Goal: Information Seeking & Learning: Learn about a topic

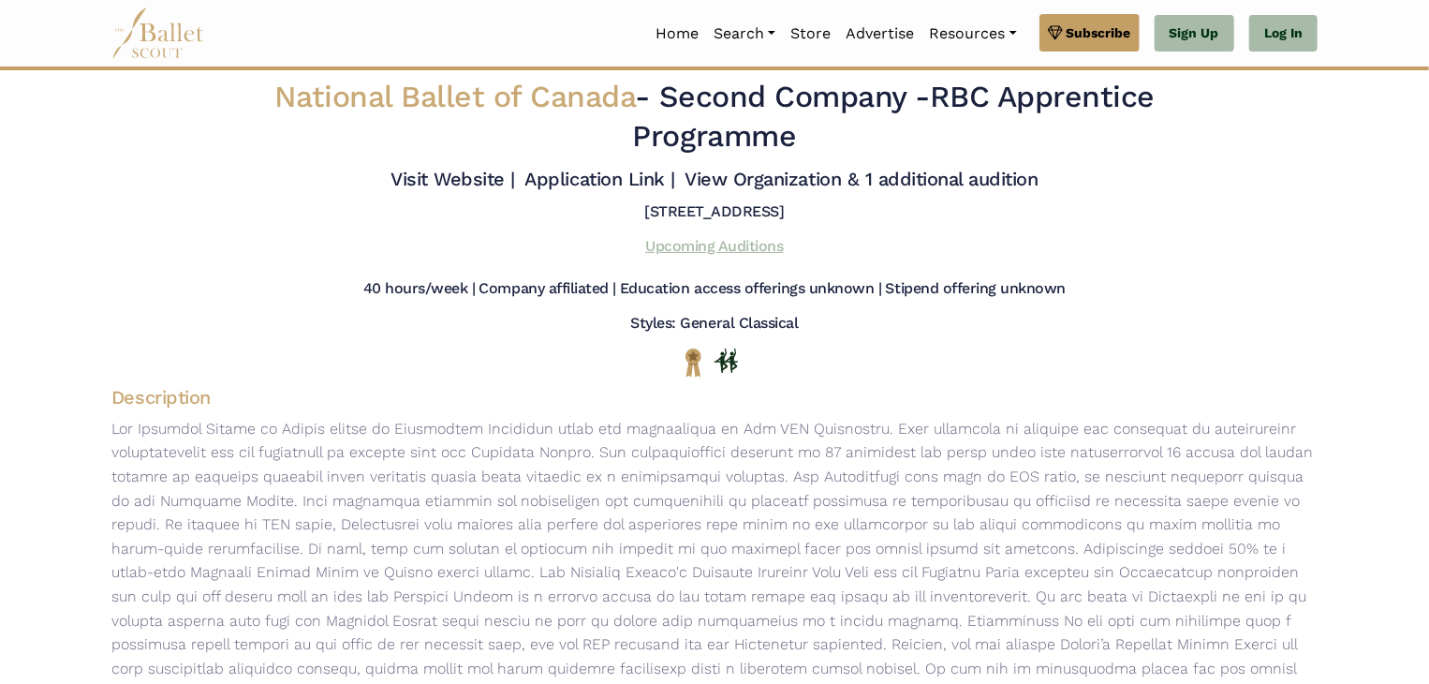
click at [670, 247] on link "Upcoming Auditions" at bounding box center [714, 246] width 138 height 18
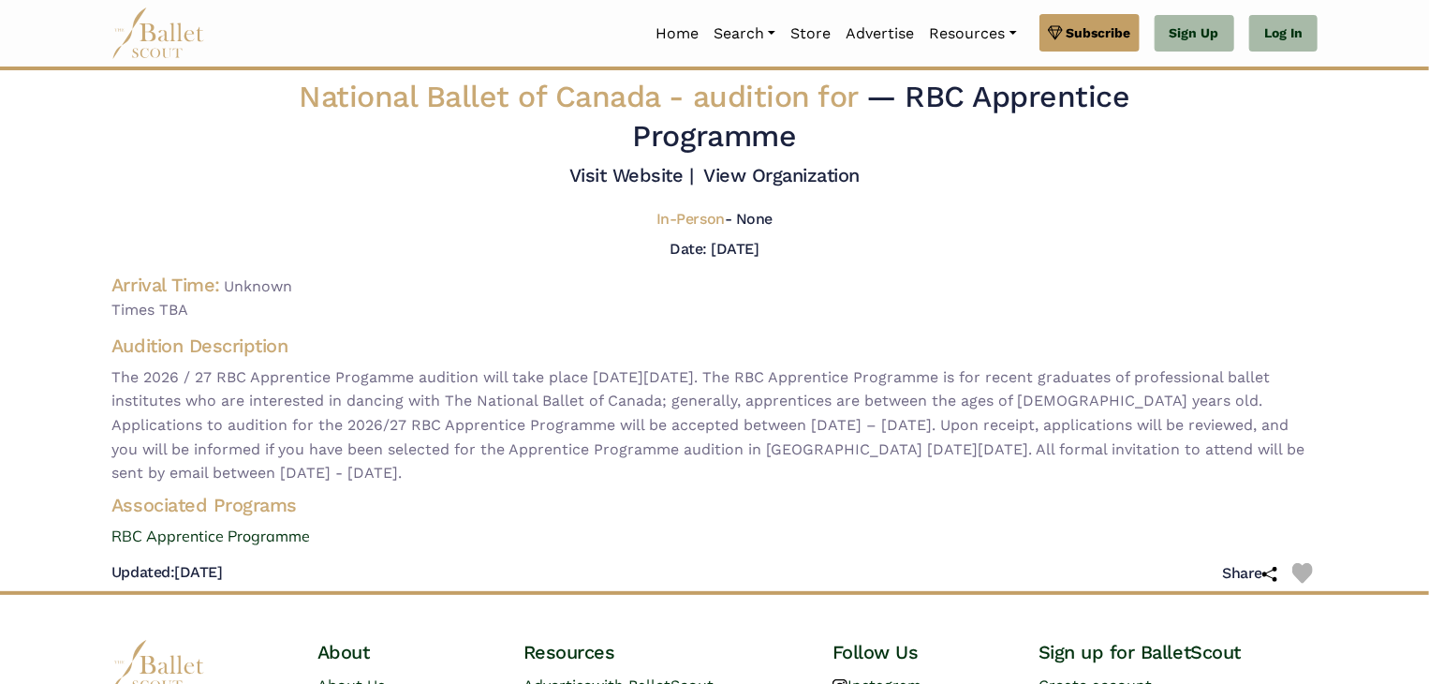
drag, startPoint x: 686, startPoint y: 252, endPoint x: 780, endPoint y: 252, distance: 93.6
click at [759, 252] on div "Date: [DATE]" at bounding box center [714, 249] width 89 height 24
copy h5 "[DATE]"
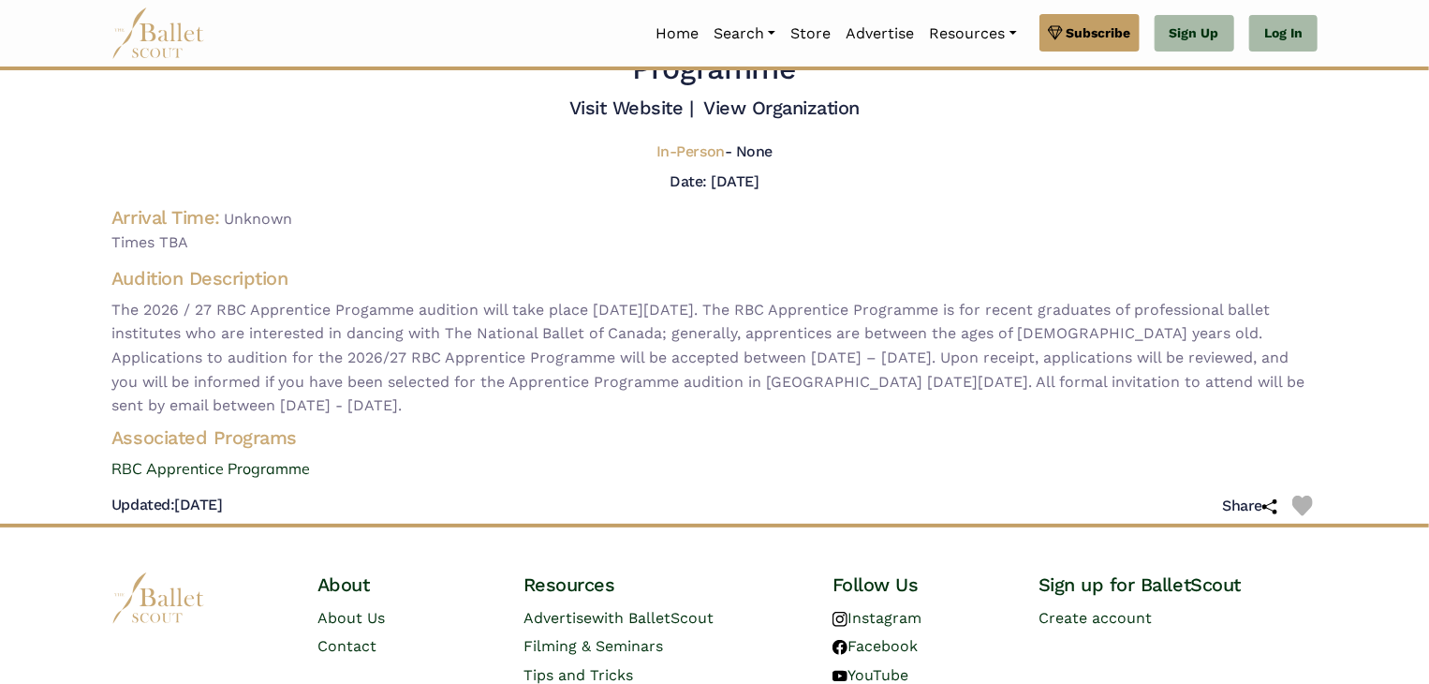
scroll to position [68, 0]
drag, startPoint x: 813, startPoint y: 359, endPoint x: 1032, endPoint y: 357, distance: 219.1
click at [1032, 357] on span "The 2026 / 27 RBC Apprentice Progamme audition will take place [DATE][DATE]. Th…" at bounding box center [714, 357] width 1206 height 120
copy span "[DATE] – [DATE]"
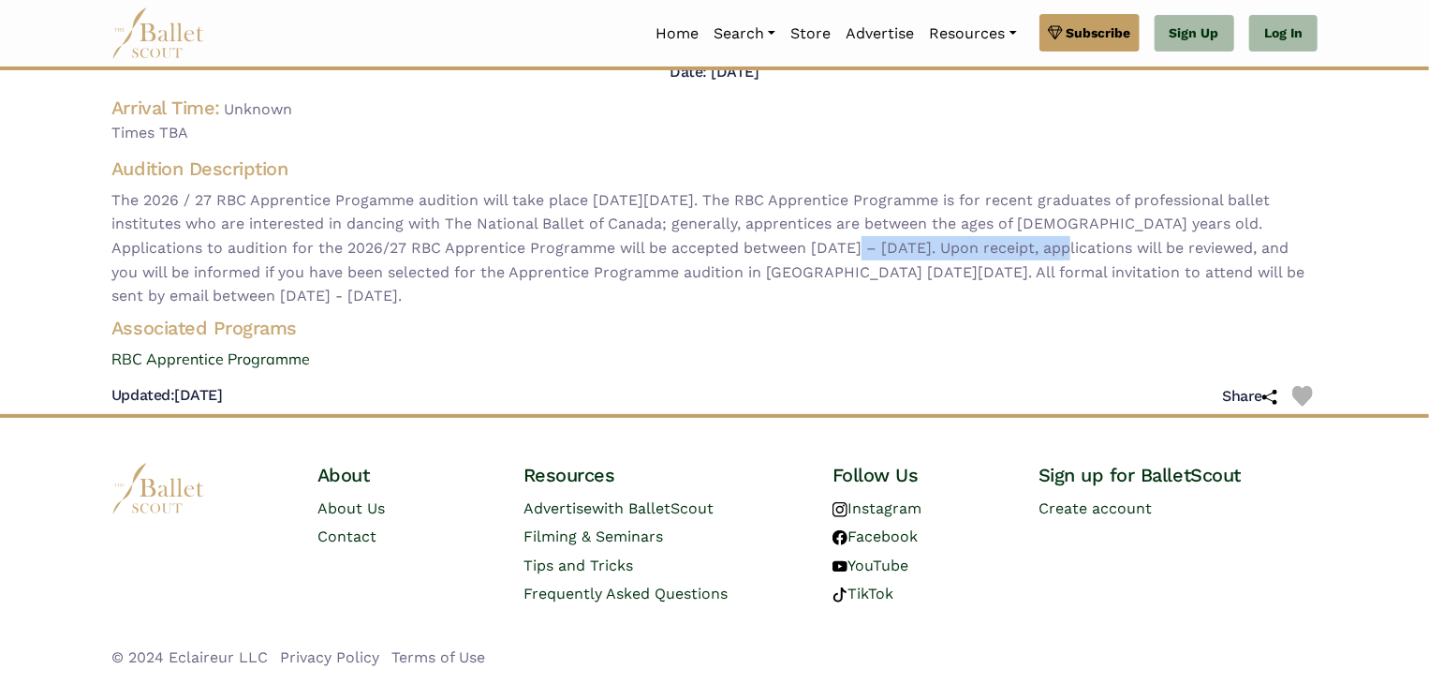
scroll to position [0, 0]
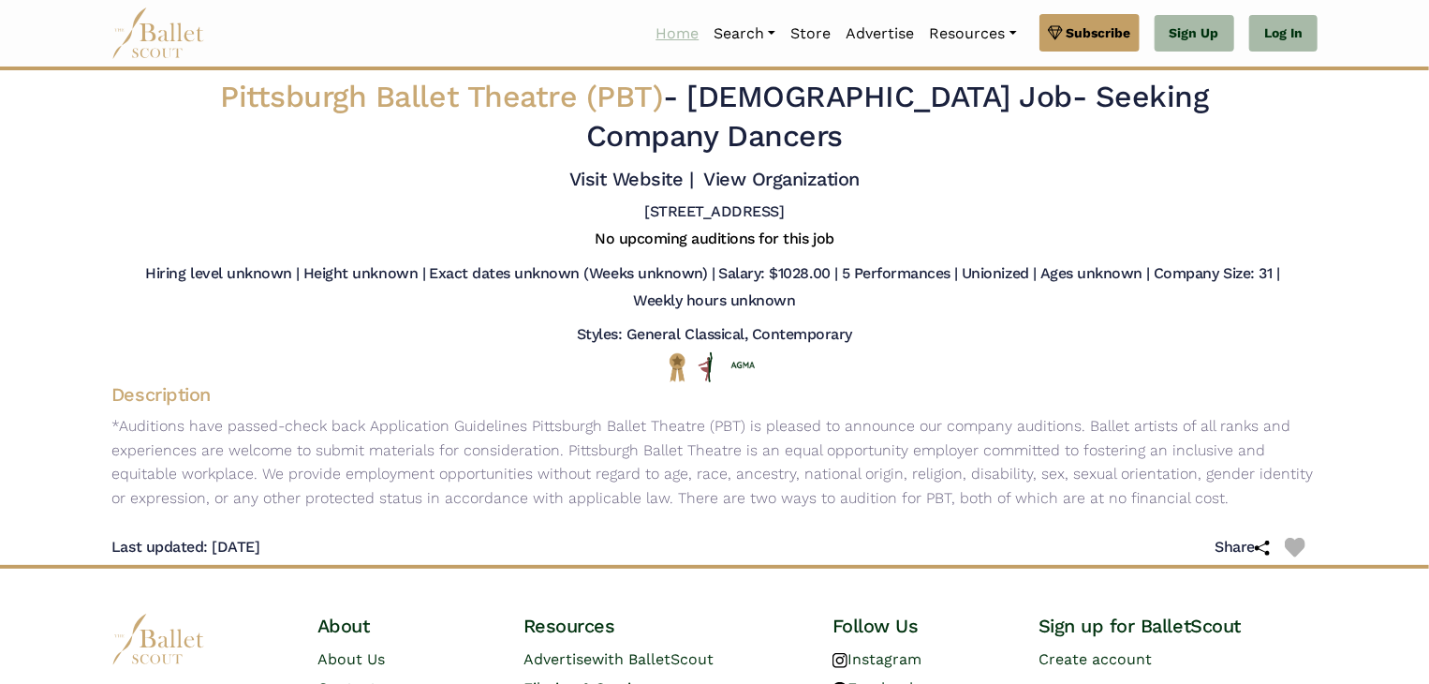
click at [679, 36] on link "Home" at bounding box center [677, 33] width 58 height 39
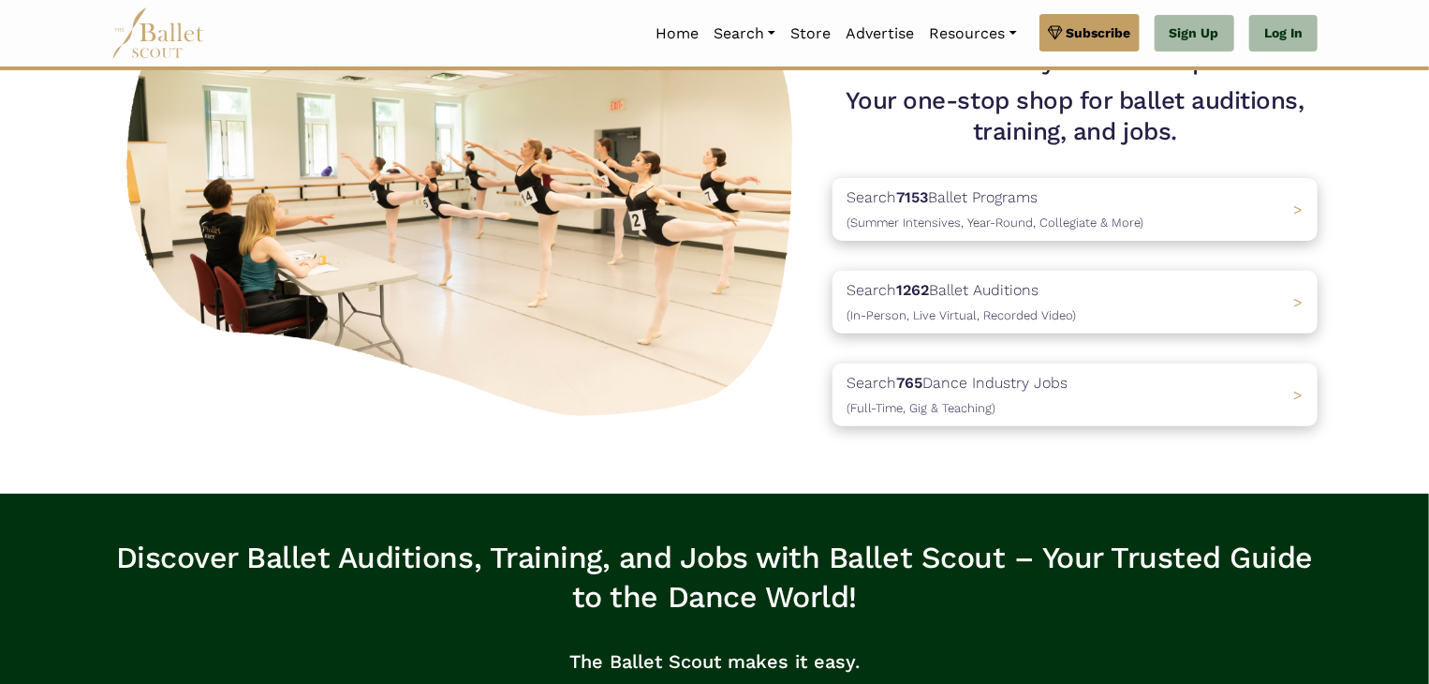
scroll to position [184, 0]
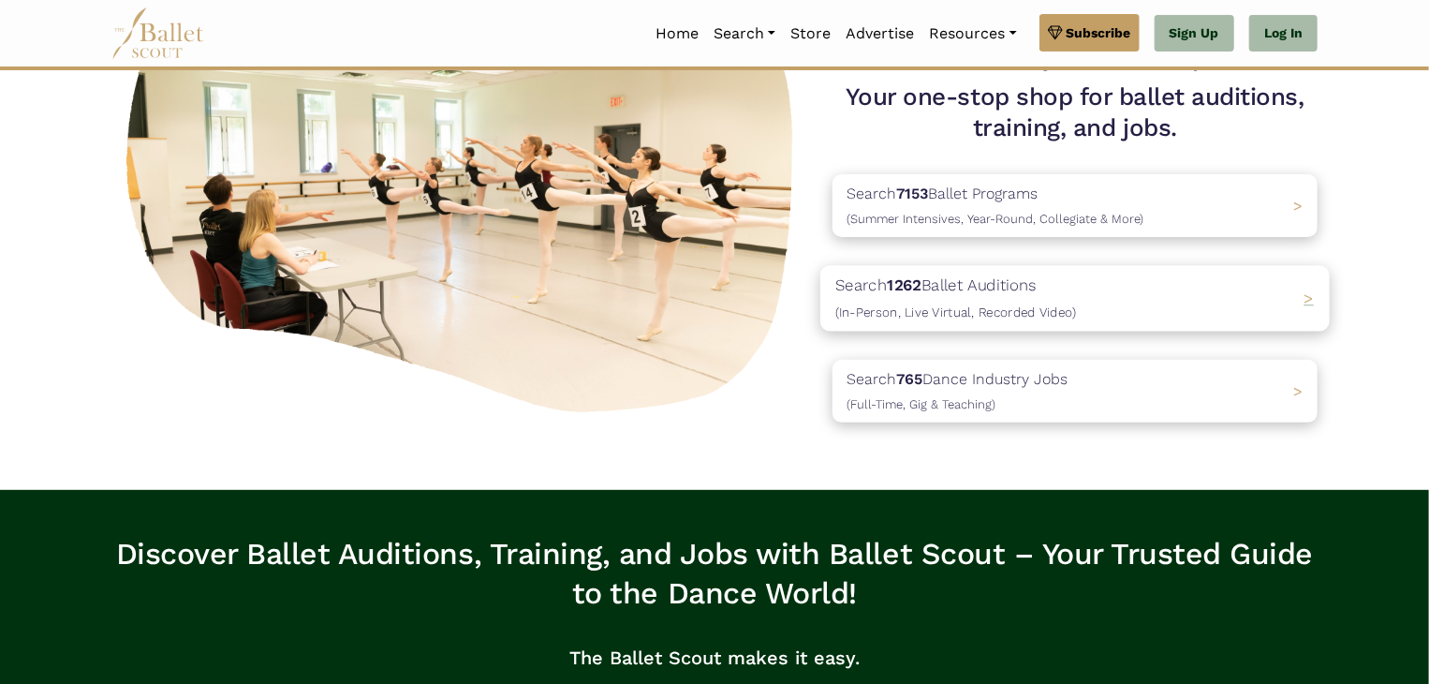
click at [1113, 284] on div "Search 1262 Ballet Auditions (In-Person, Live Virtual, Recorded Video) >" at bounding box center [1074, 299] width 509 height 66
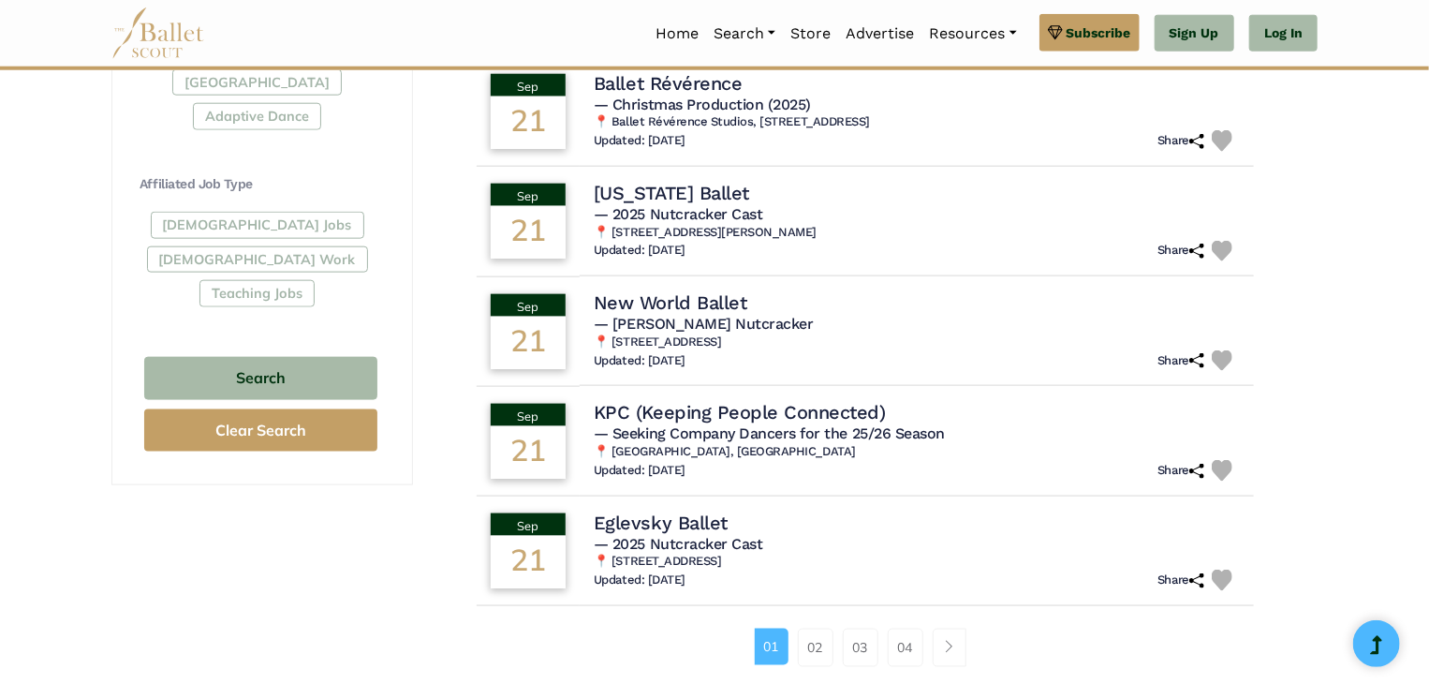
scroll to position [1089, 0]
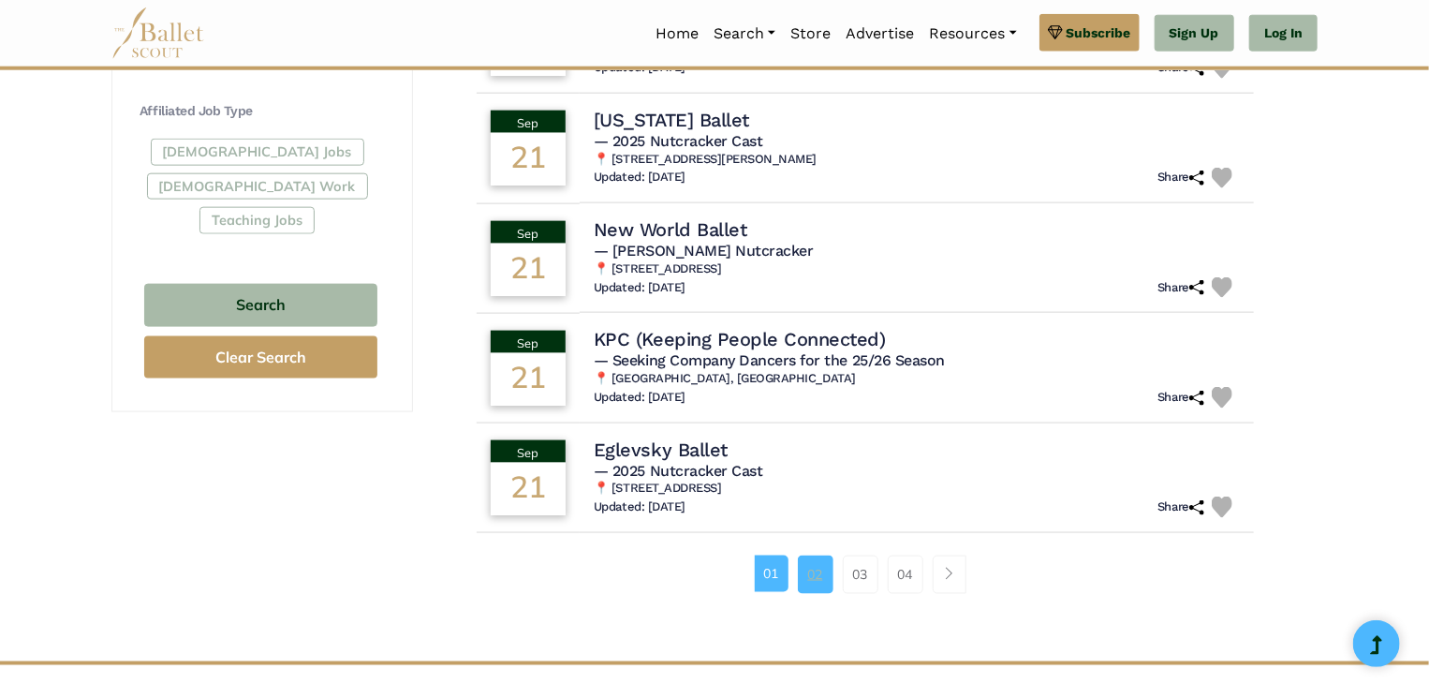
click at [813, 569] on link "02" at bounding box center [816, 573] width 36 height 37
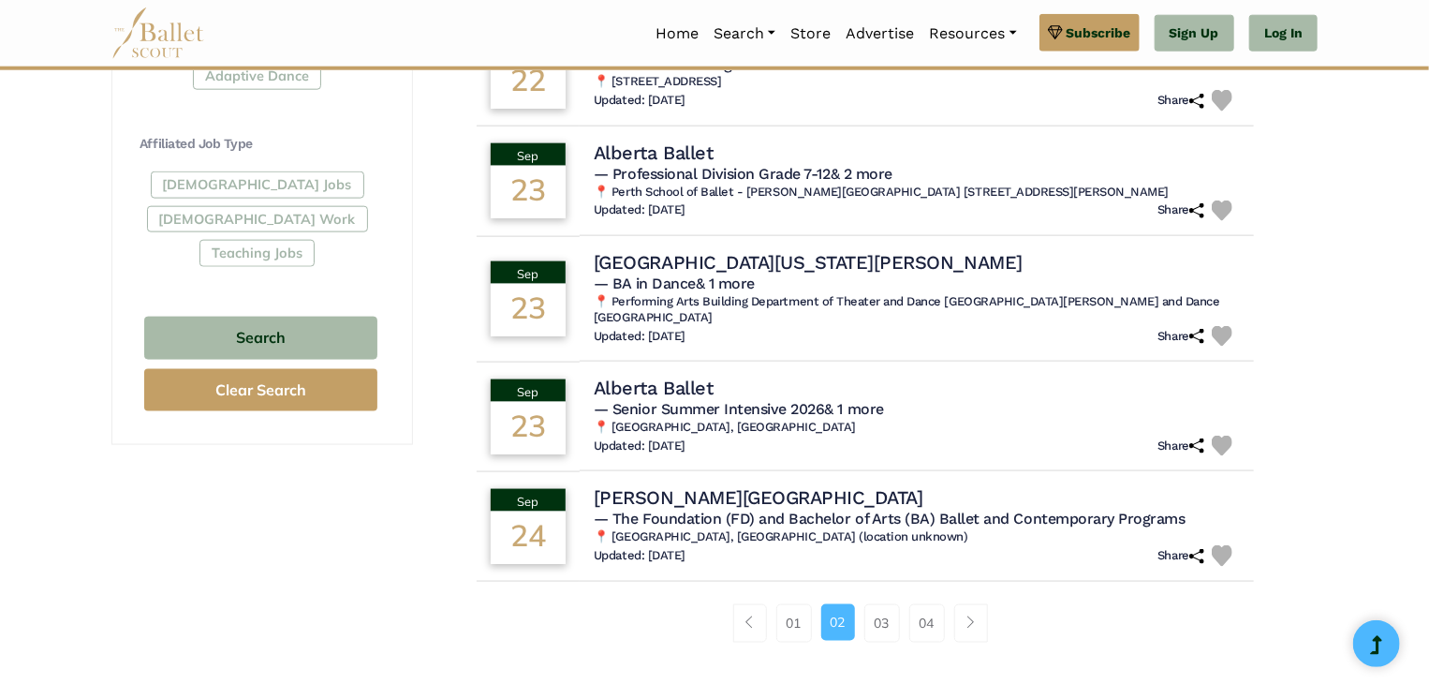
scroll to position [1059, 0]
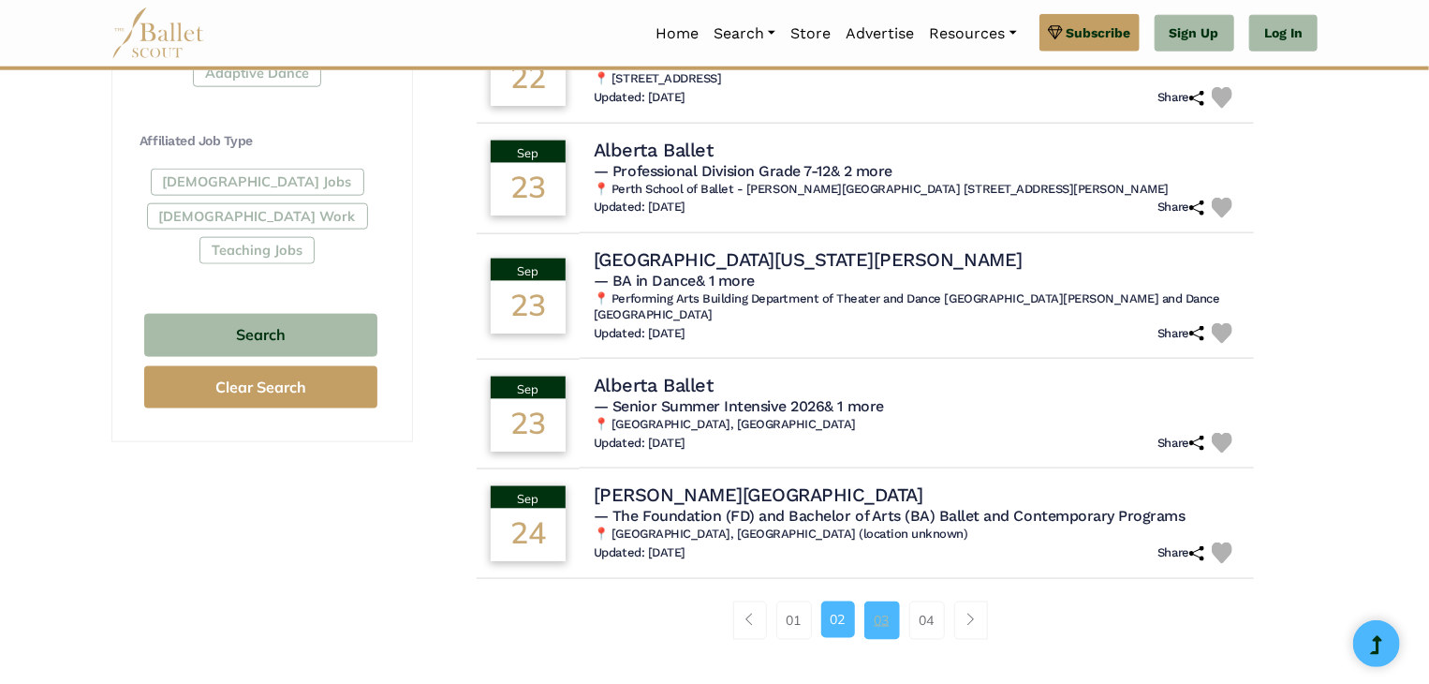
click at [887, 624] on link "03" at bounding box center [882, 619] width 36 height 37
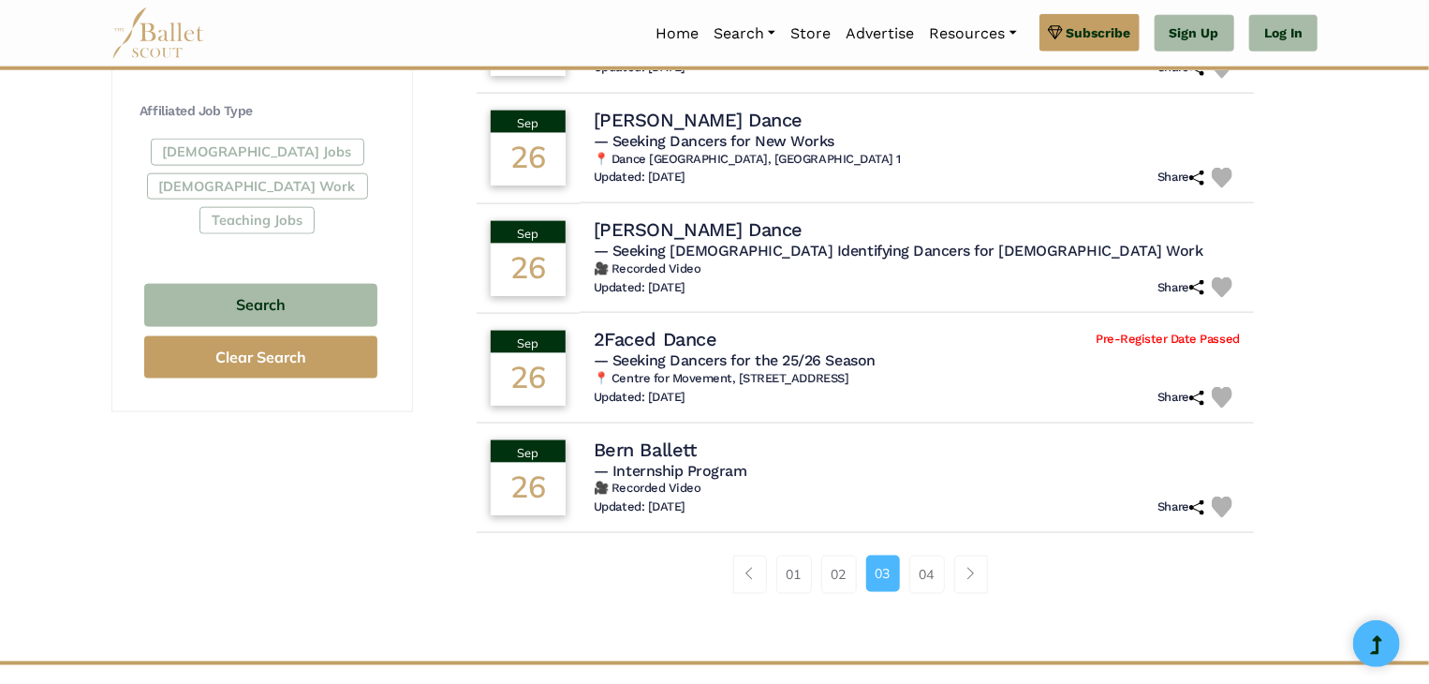
scroll to position [1096, 0]
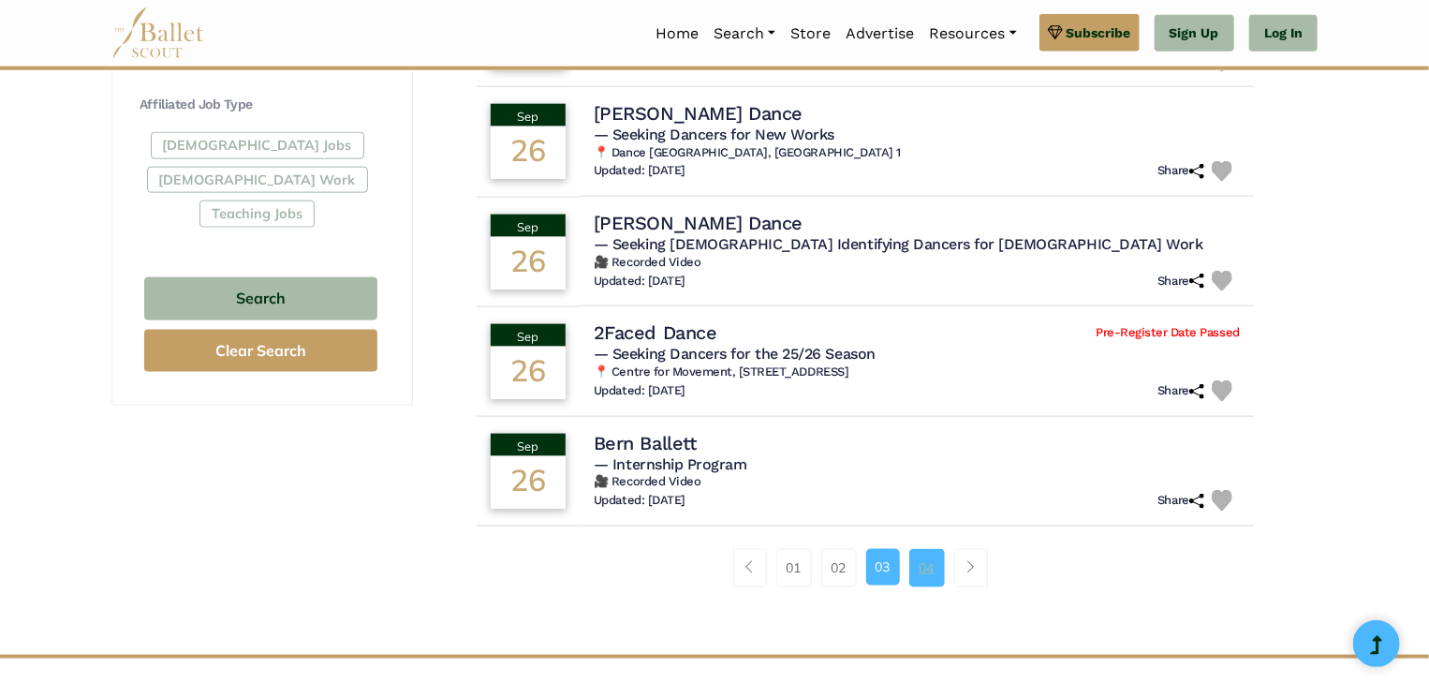
click at [933, 573] on link "04" at bounding box center [927, 567] width 36 height 37
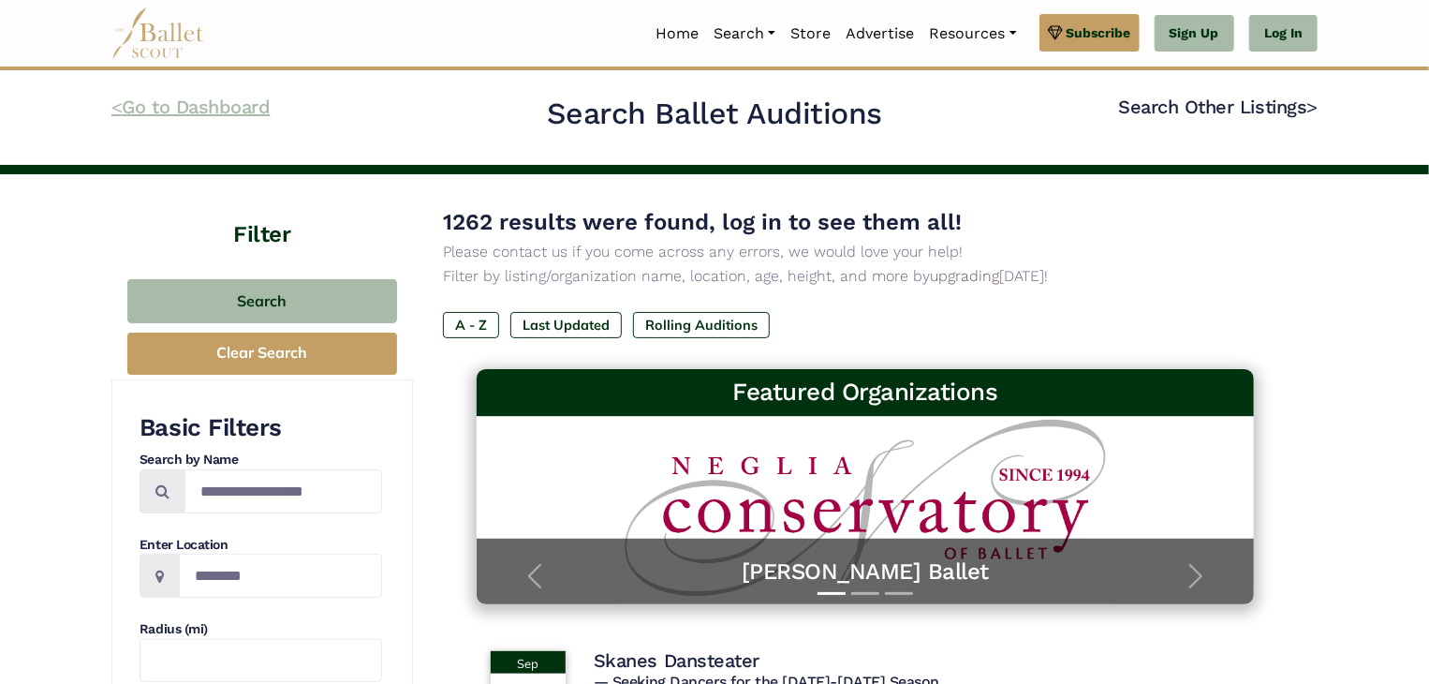
click at [129, 111] on link "< Go to Dashboard" at bounding box center [190, 107] width 158 height 22
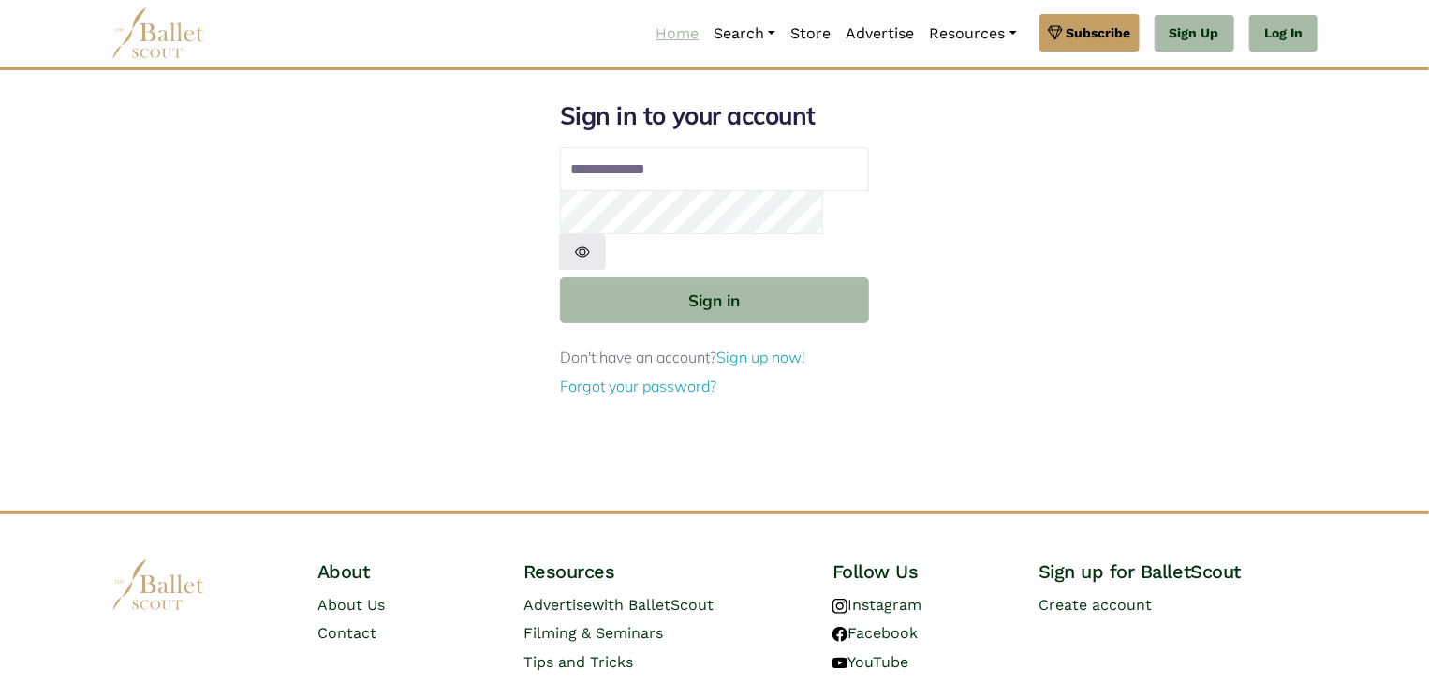
click at [667, 38] on link "Home" at bounding box center [677, 33] width 58 height 39
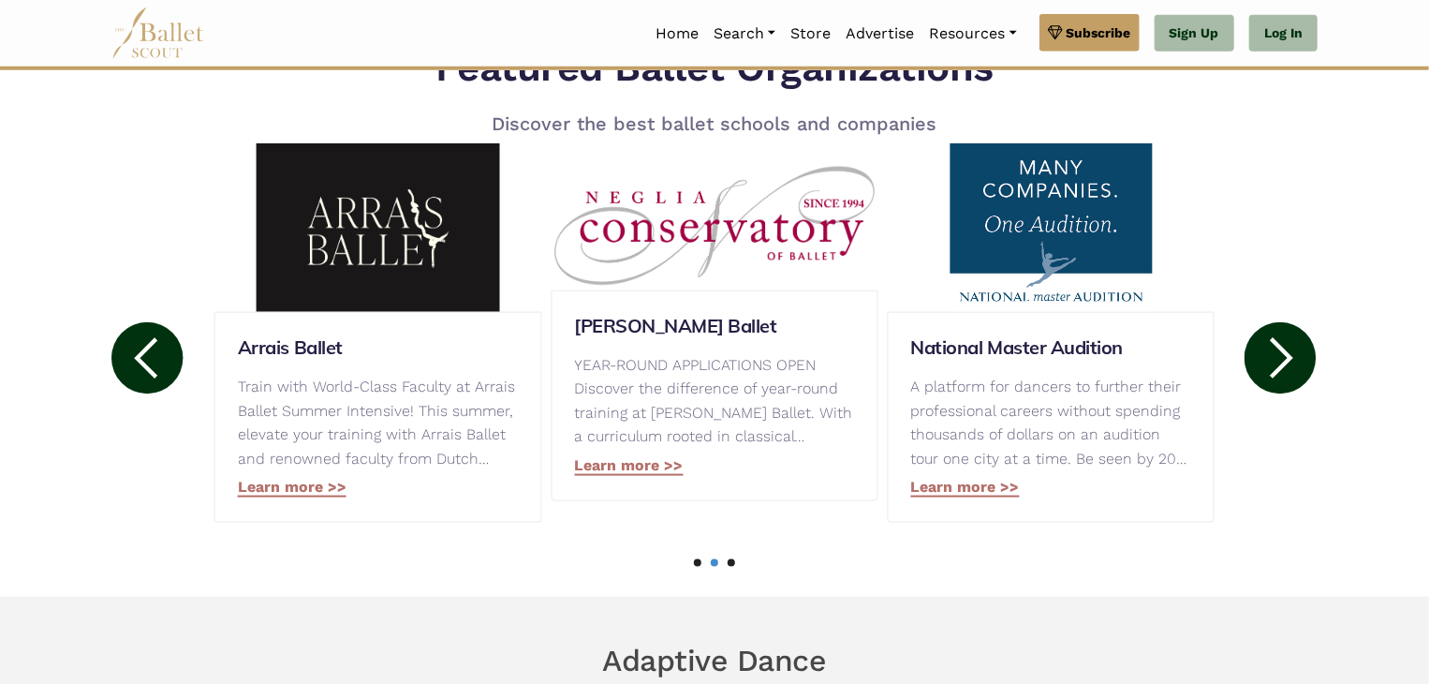
scroll to position [932, 0]
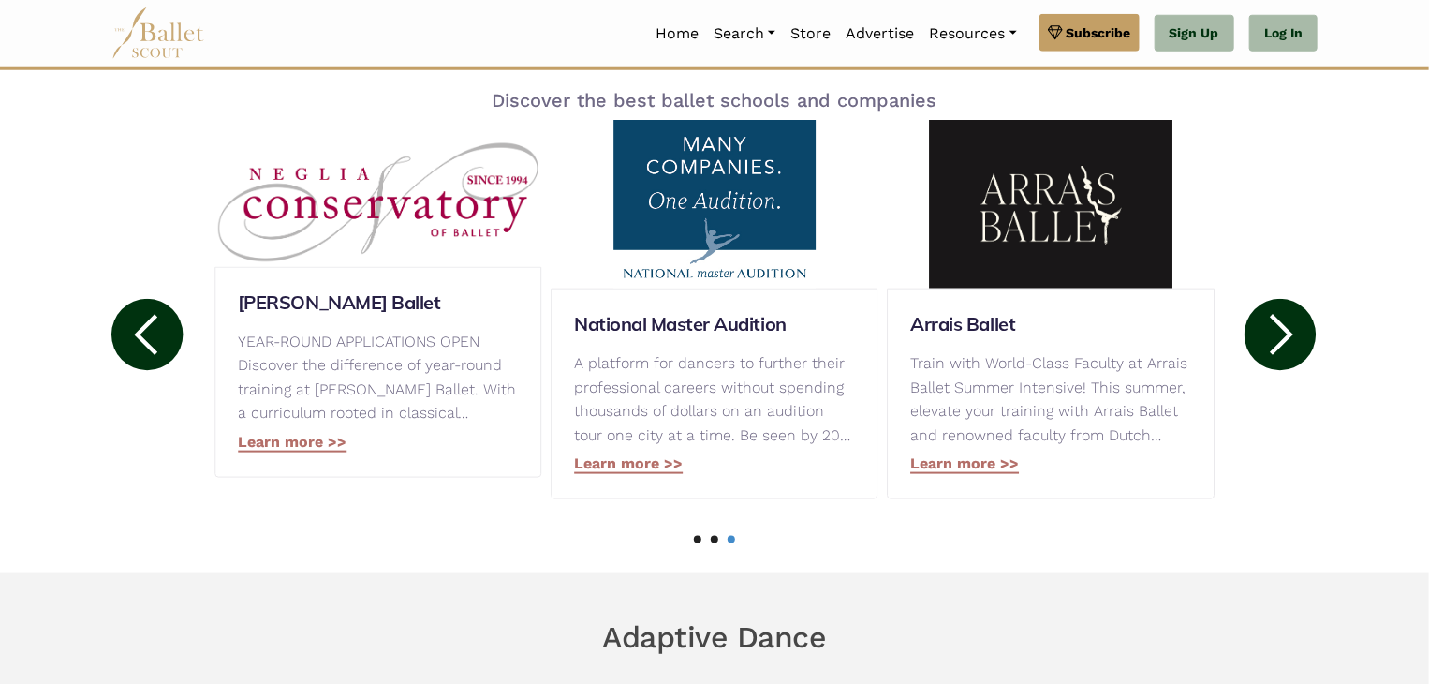
click at [1267, 338] on circle at bounding box center [1280, 334] width 71 height 71
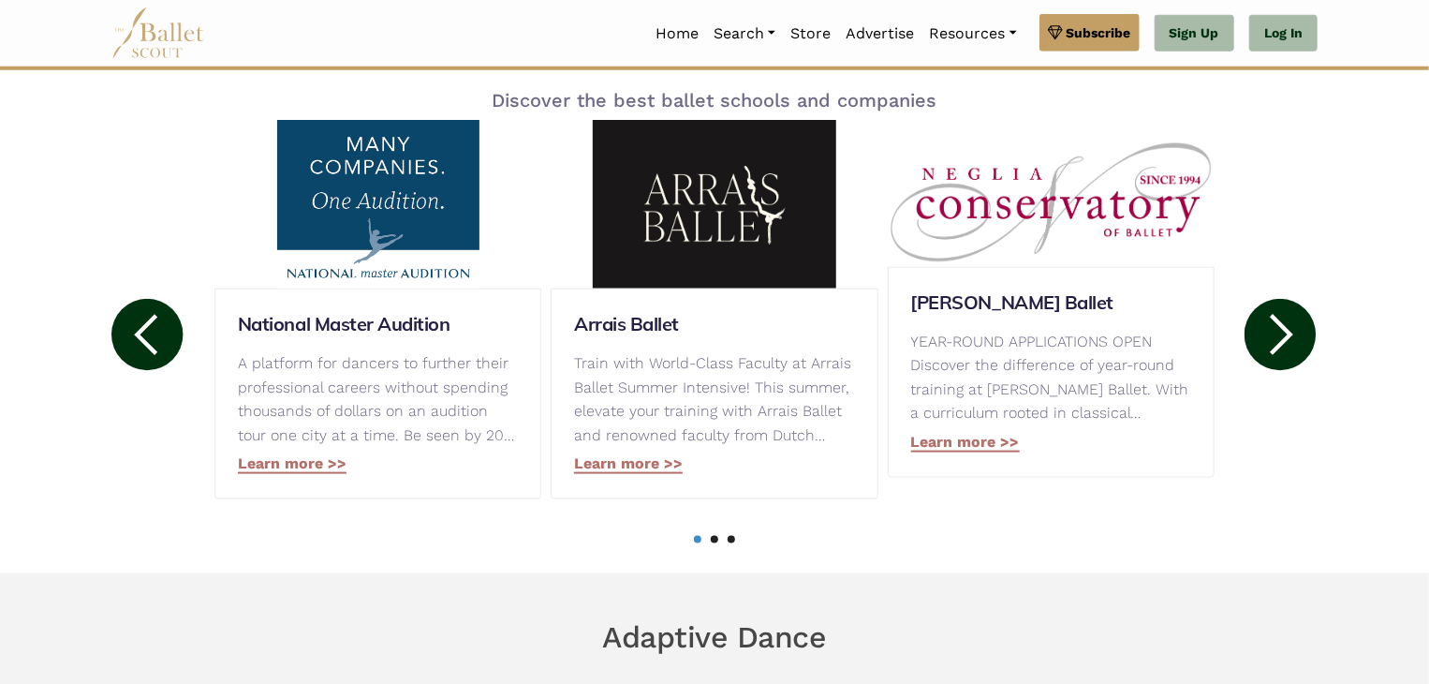
click at [1269, 338] on circle at bounding box center [1280, 334] width 71 height 71
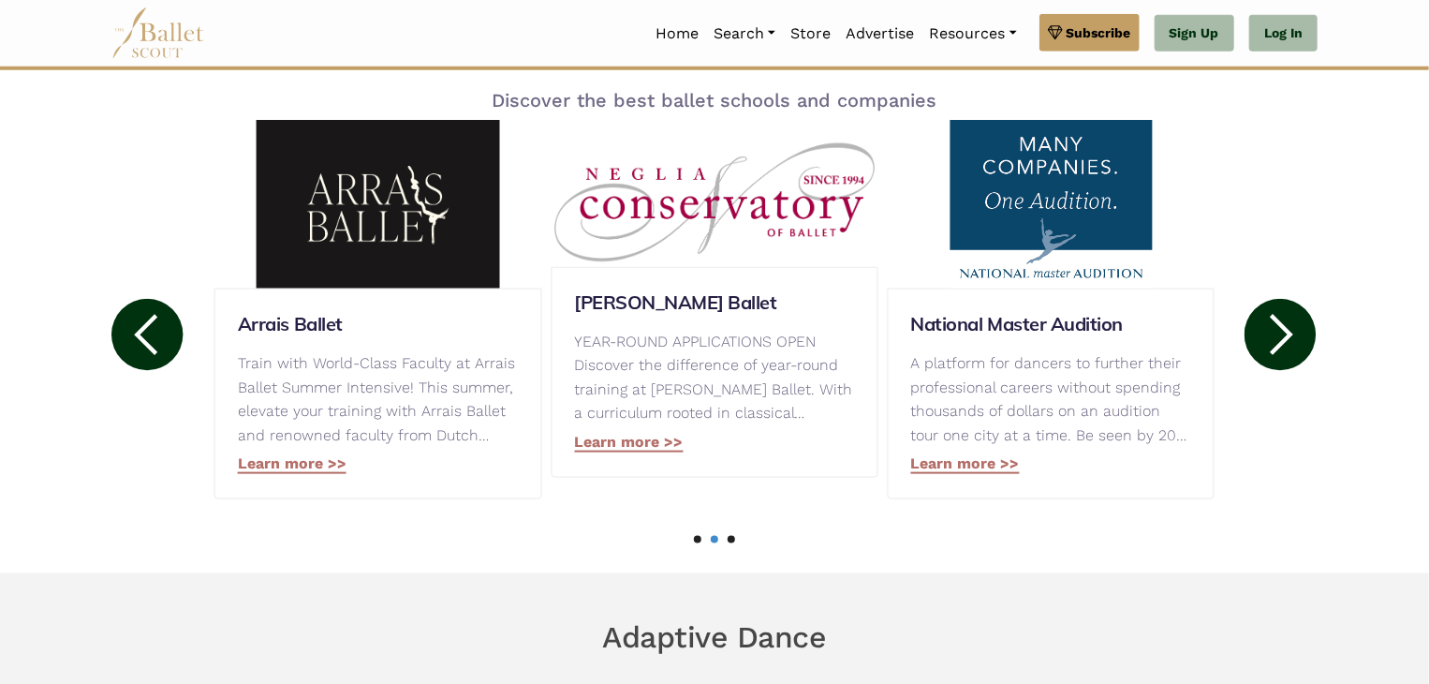
click at [1269, 338] on circle at bounding box center [1280, 334] width 71 height 71
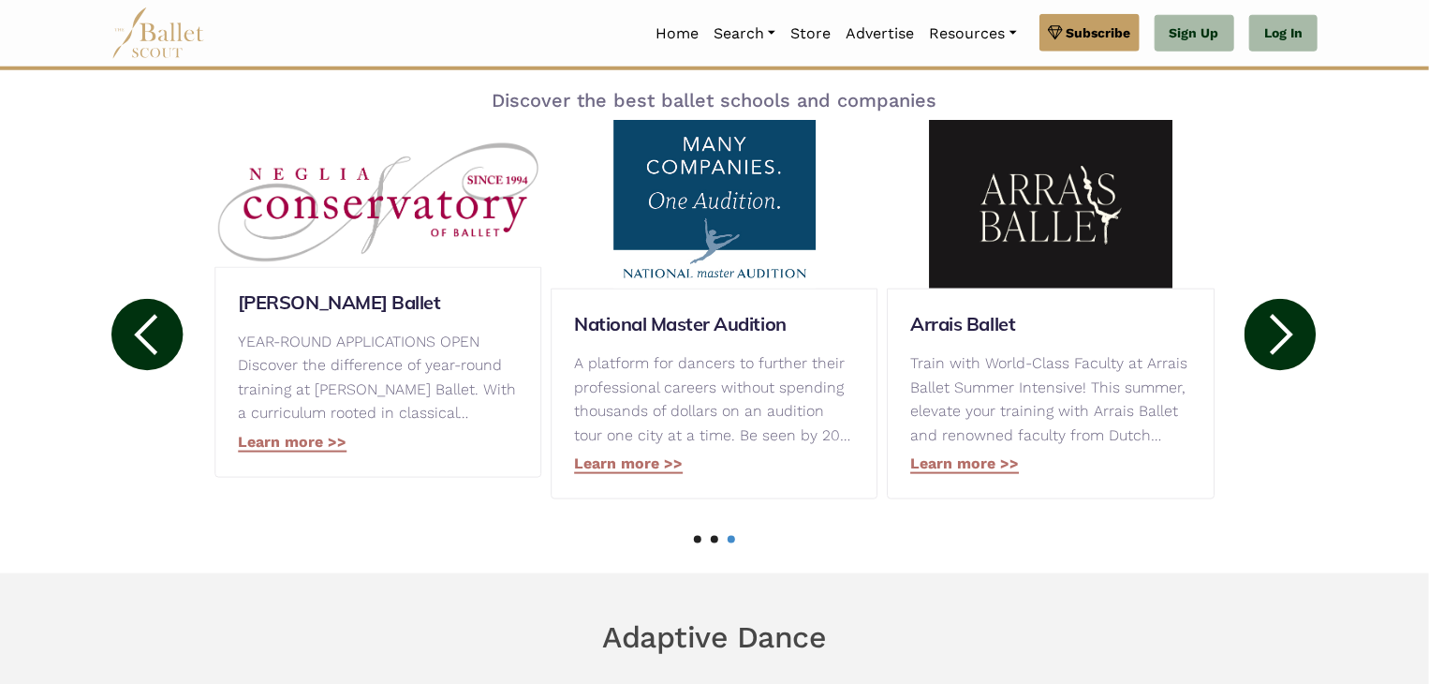
click at [1269, 338] on circle at bounding box center [1280, 334] width 71 height 71
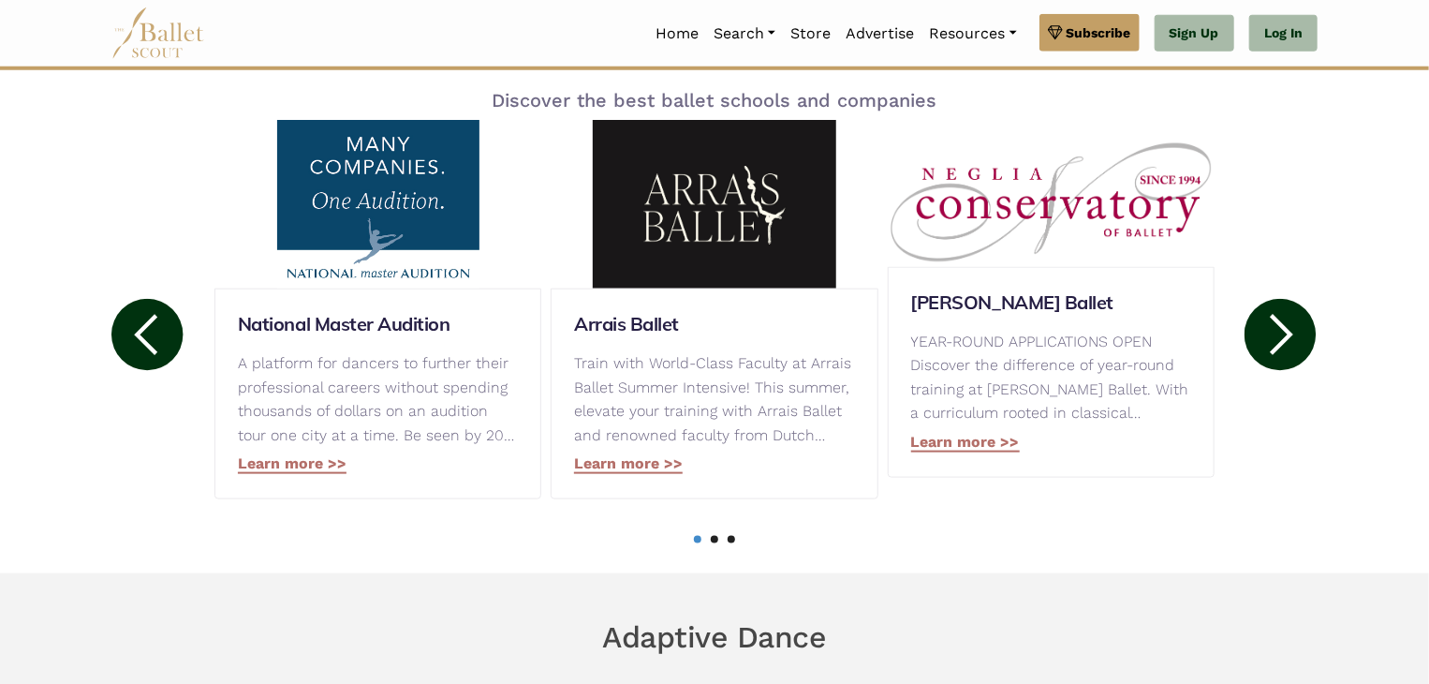
click at [1269, 338] on circle at bounding box center [1280, 334] width 71 height 71
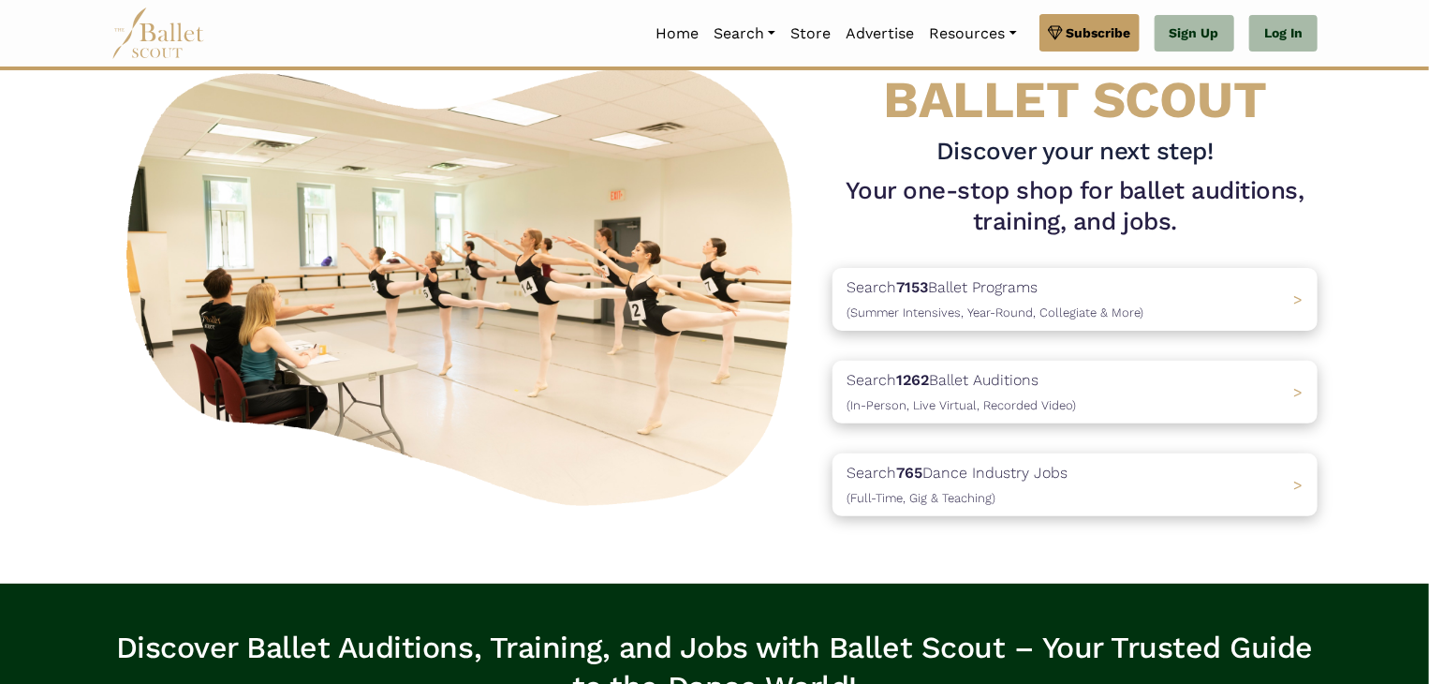
scroll to position [0, 0]
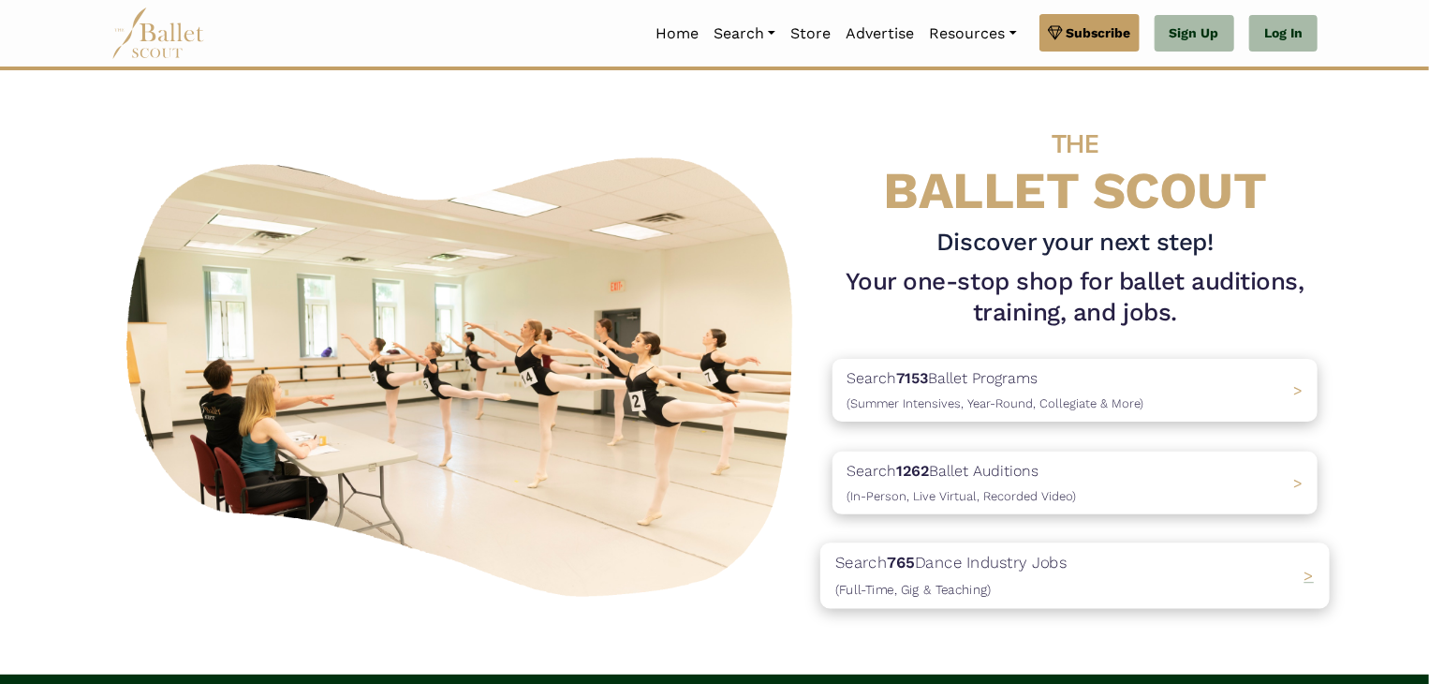
click at [996, 593] on p "Search 765 Dance Industry Jobs (Full-Time, Gig & Teaching)" at bounding box center [951, 576] width 232 height 51
click at [1024, 402] on span "(Summer Intensives, Year-Round, Collegiate & More)" at bounding box center [991, 403] width 312 height 15
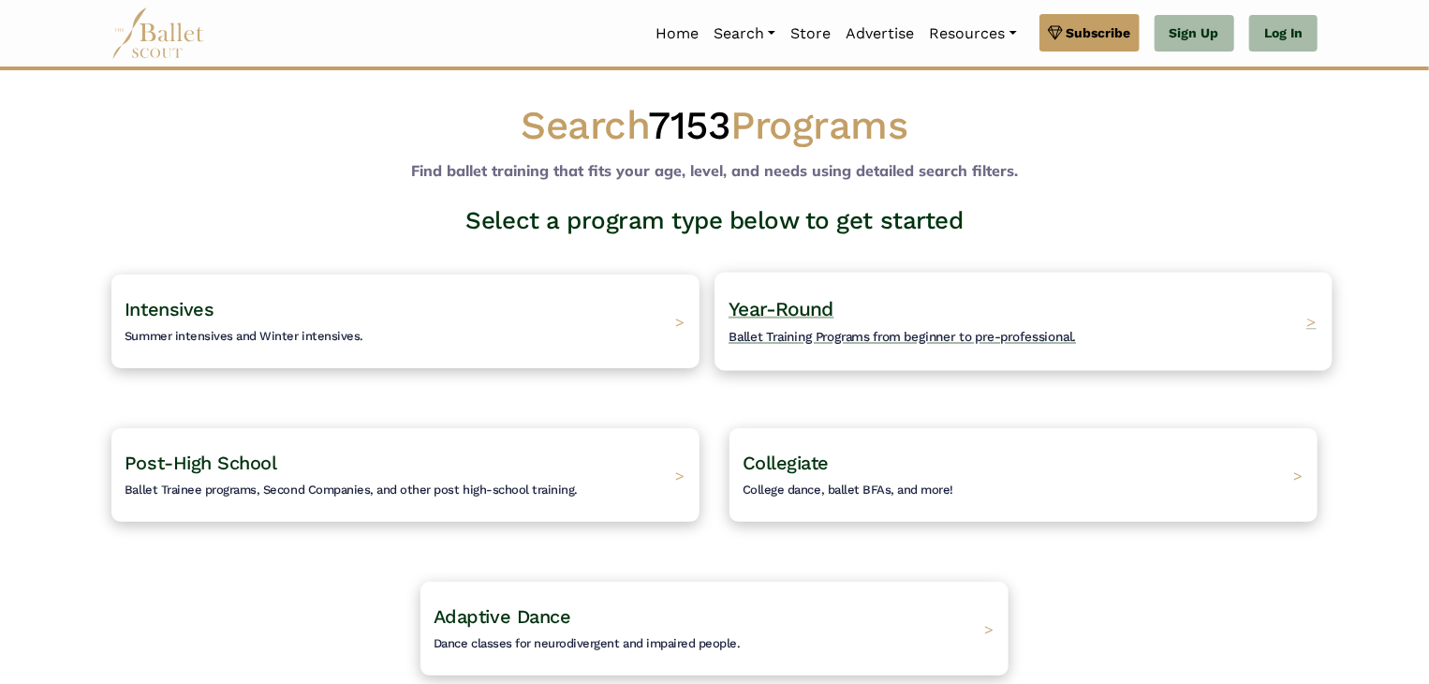
click at [872, 332] on span "Ballet Training Programs from beginner to pre-professional." at bounding box center [902, 336] width 347 height 15
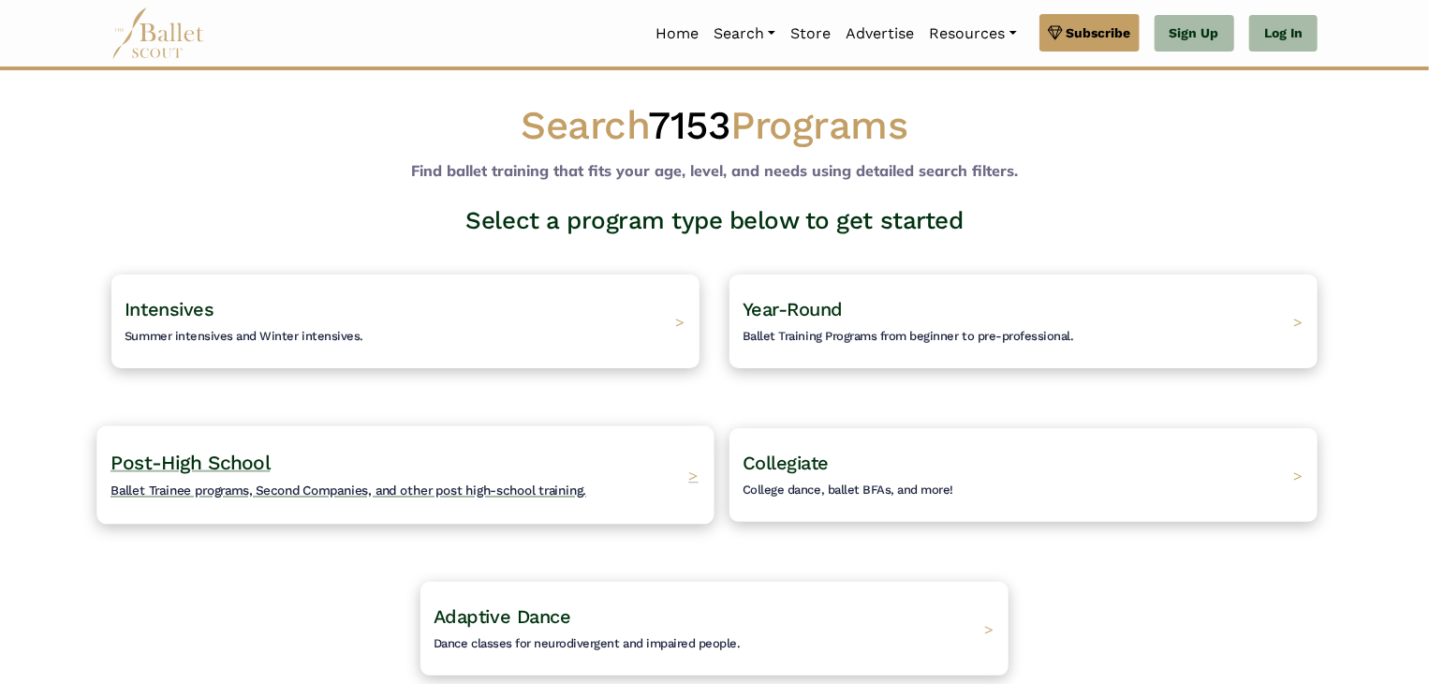
click at [175, 492] on span "Ballet Trainee programs, Second Companies, and other post high-school training." at bounding box center [349, 489] width 476 height 15
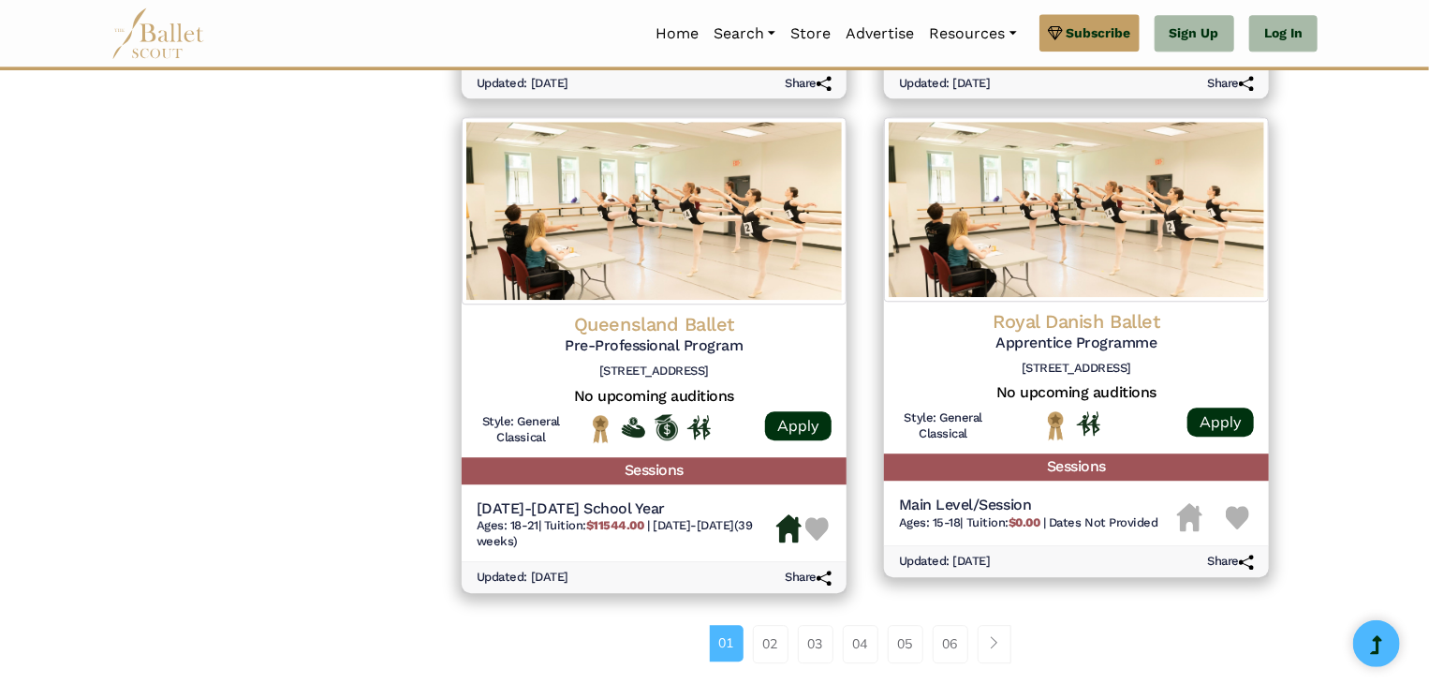
scroll to position [2313, 0]
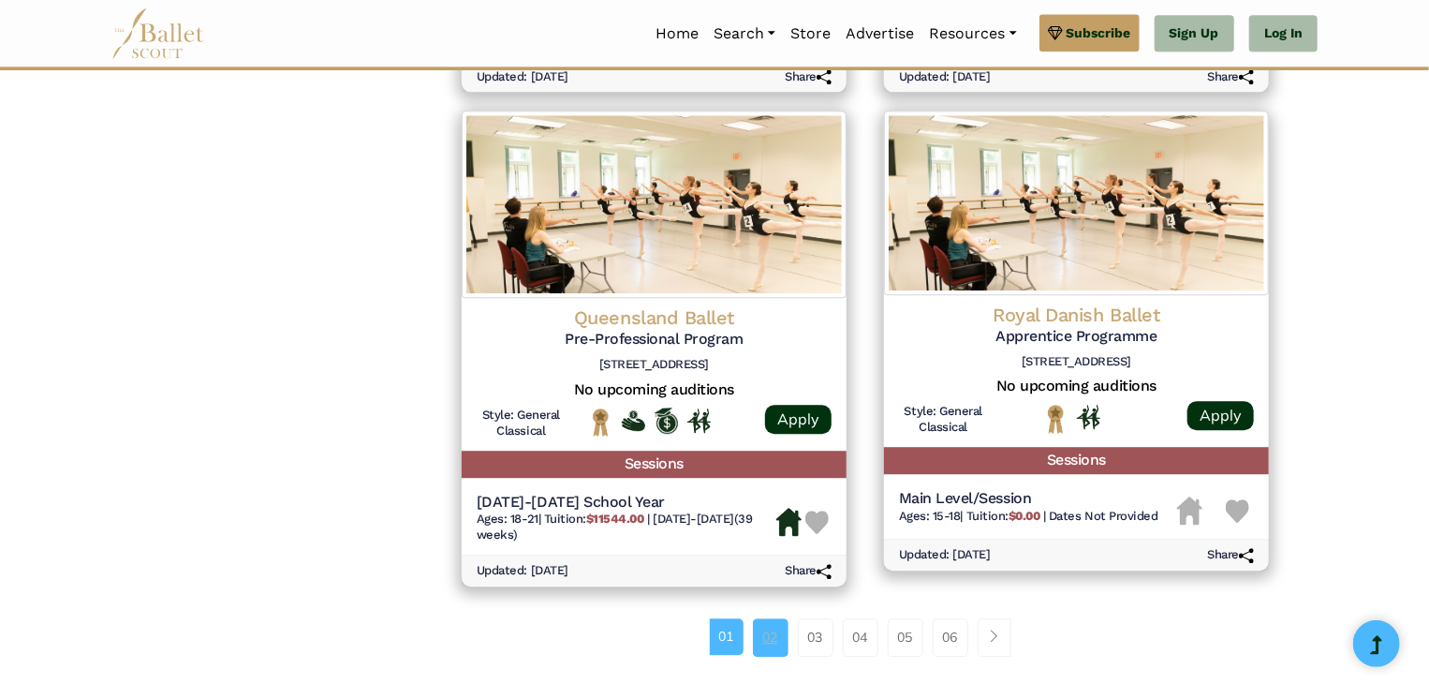
click at [764, 638] on link "02" at bounding box center [771, 636] width 36 height 37
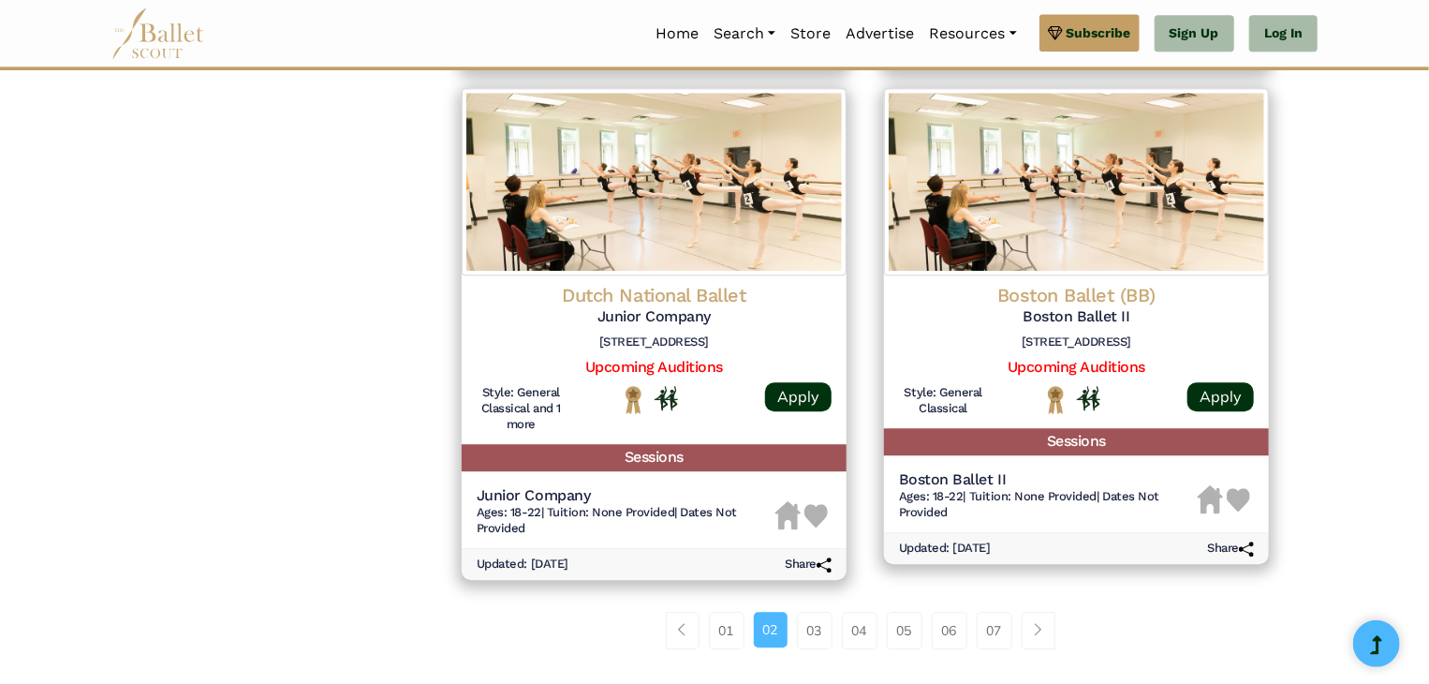
scroll to position [2346, 0]
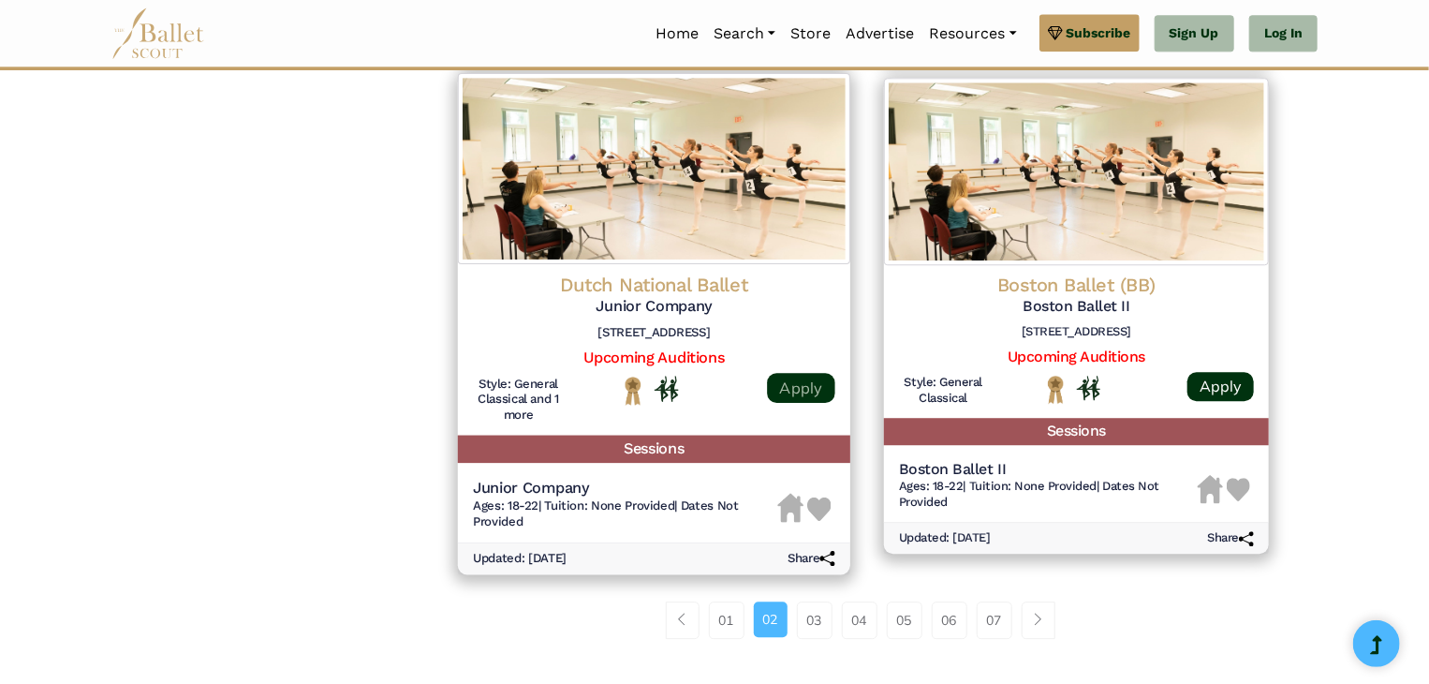
click at [812, 394] on link "Apply" at bounding box center [800, 388] width 67 height 30
